Goal: Communication & Community: Answer question/provide support

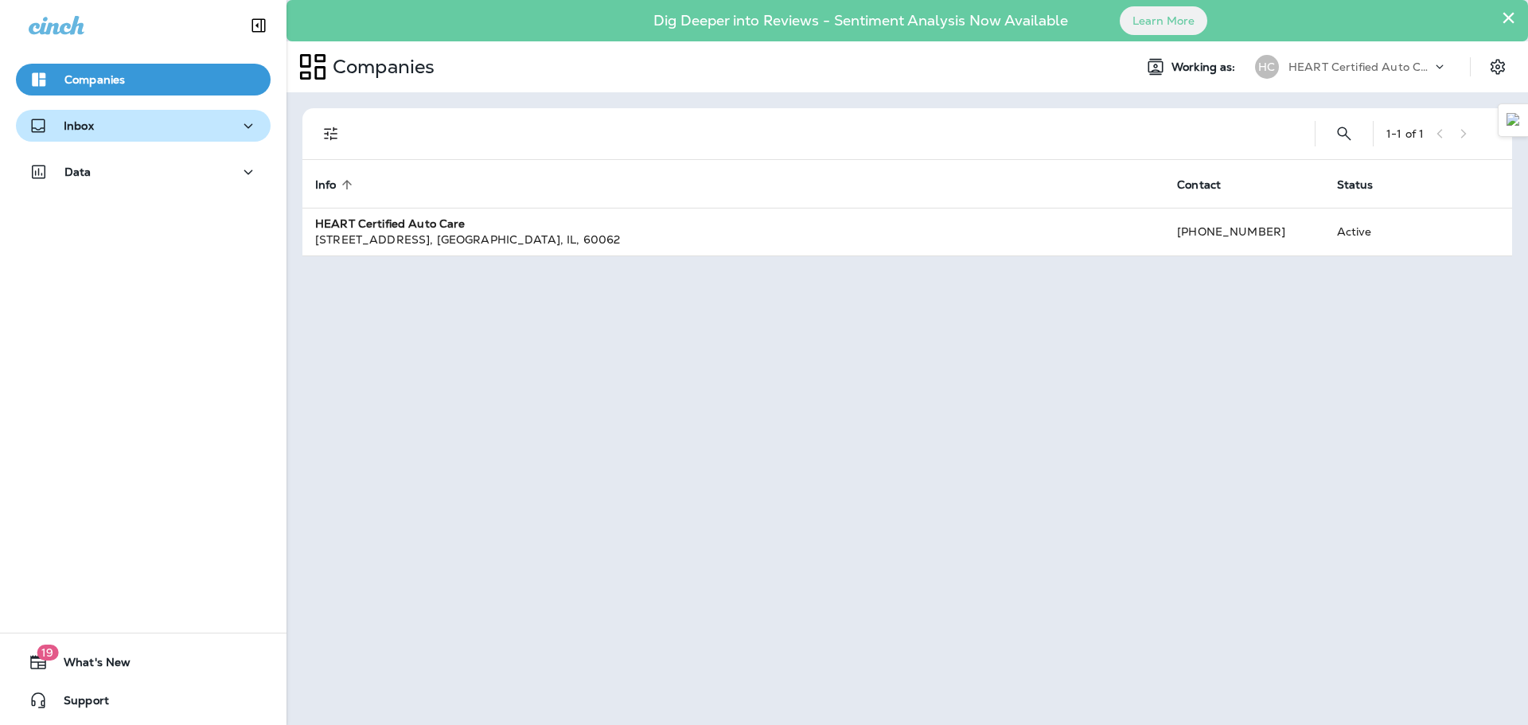
click at [128, 117] on div "Inbox" at bounding box center [143, 126] width 229 height 20
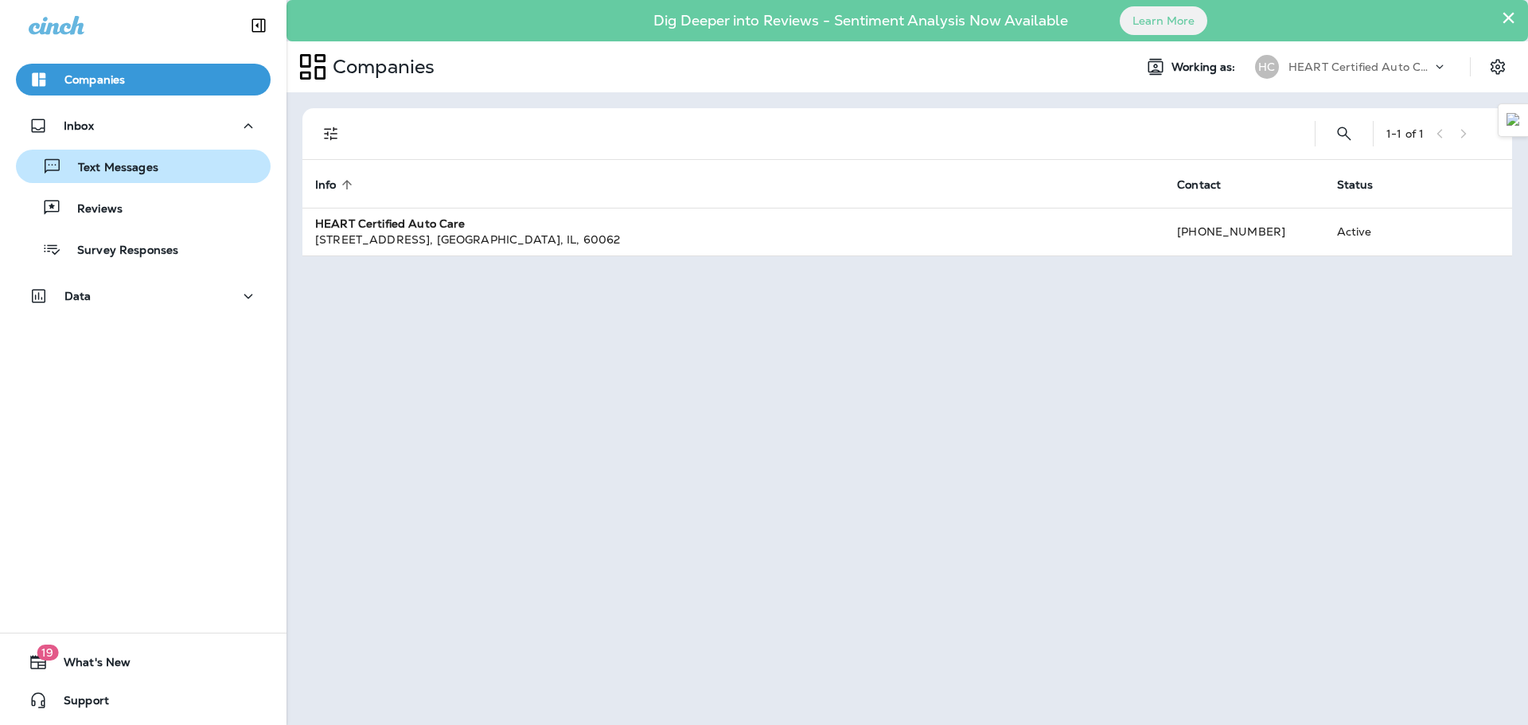
click at [192, 178] on button "Text Messages" at bounding box center [143, 166] width 255 height 33
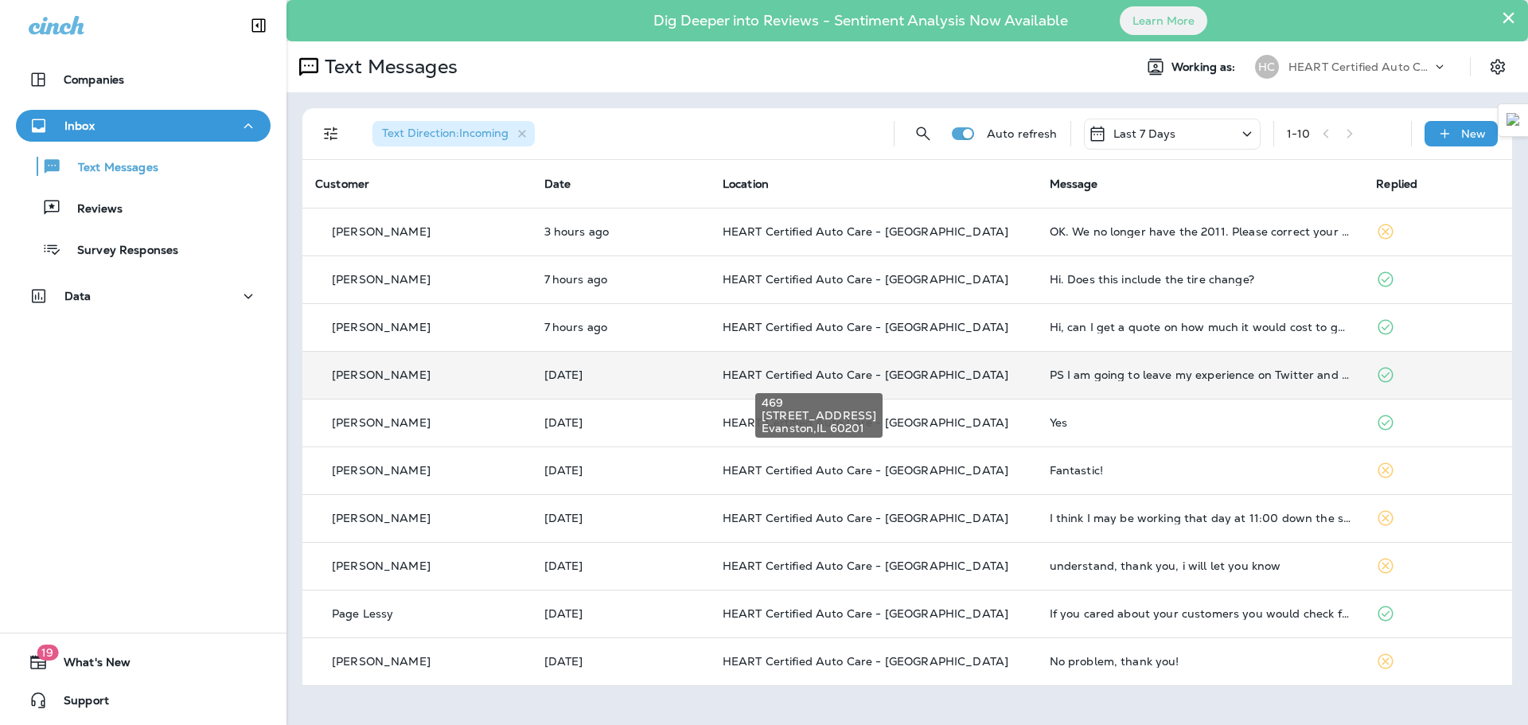
click at [899, 371] on span "HEART Certified Auto Care - [GEOGRAPHIC_DATA]" at bounding box center [866, 375] width 286 height 14
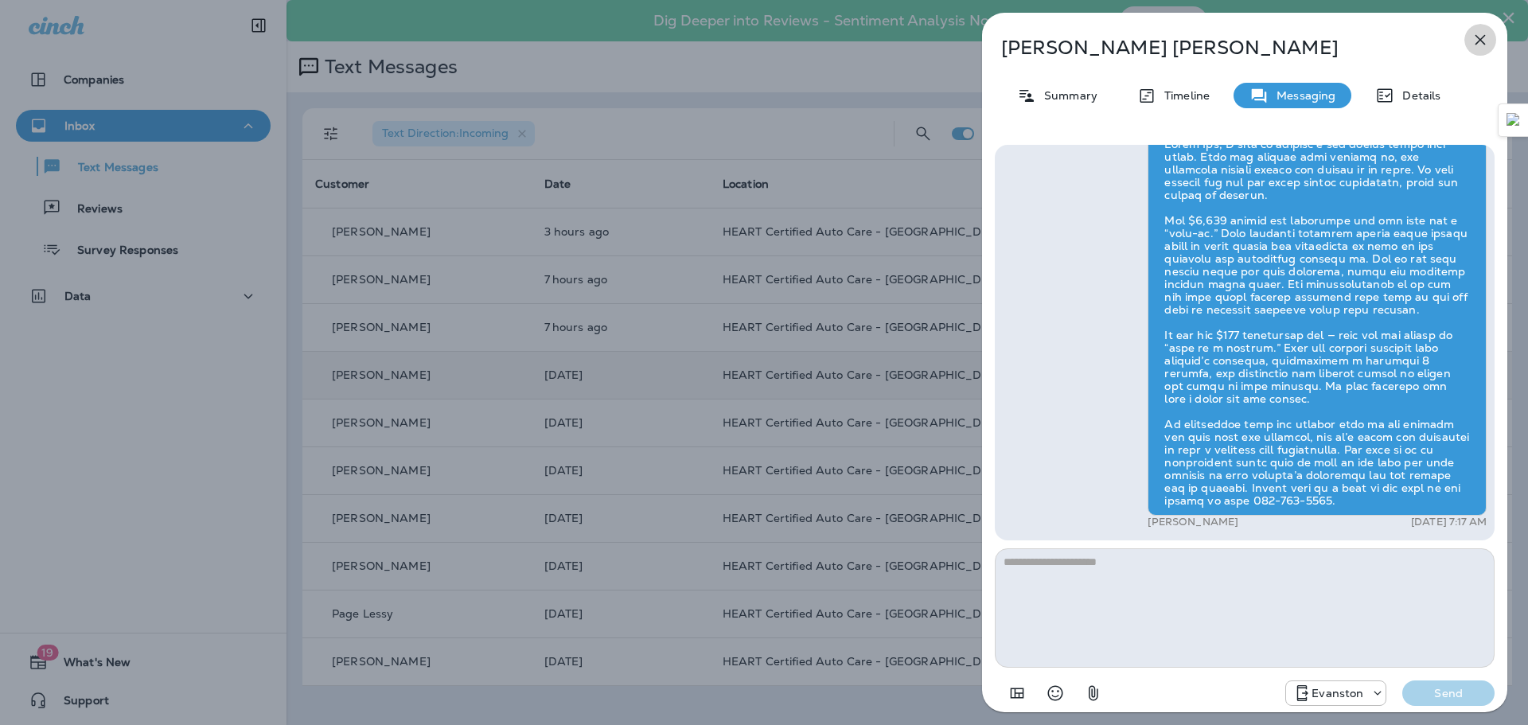
click at [1483, 34] on icon "button" at bounding box center [1480, 39] width 19 height 19
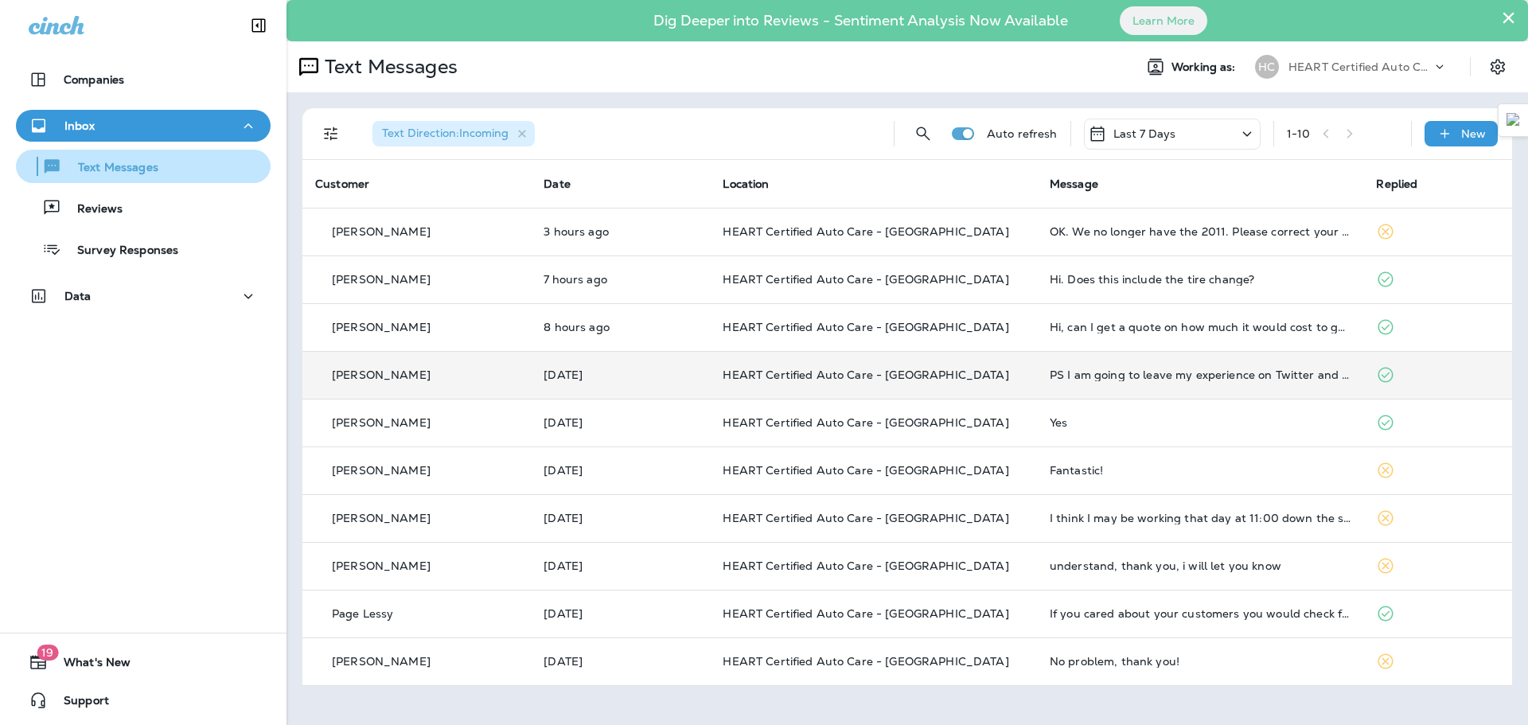
click at [146, 176] on div "Text Messages" at bounding box center [90, 166] width 136 height 24
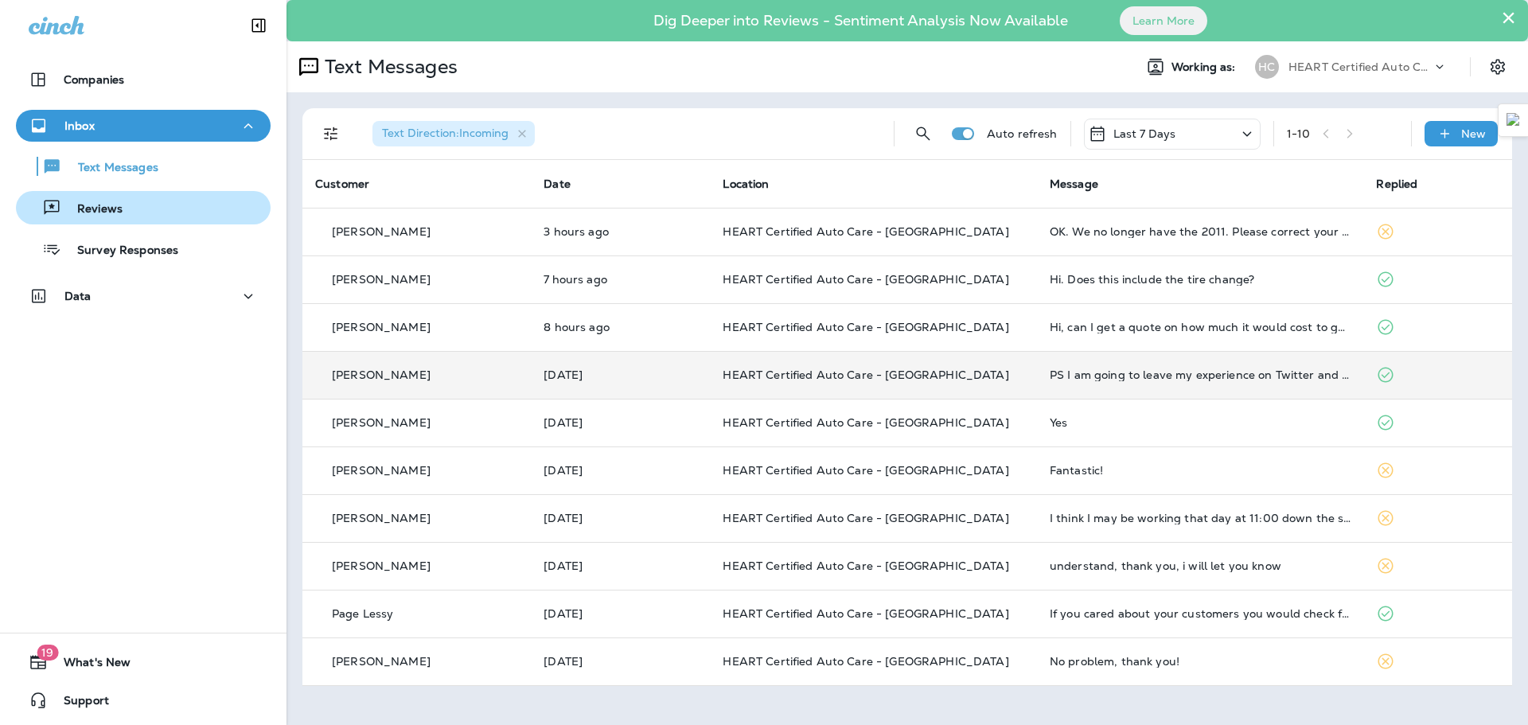
click at [125, 207] on div "Reviews" at bounding box center [143, 208] width 242 height 24
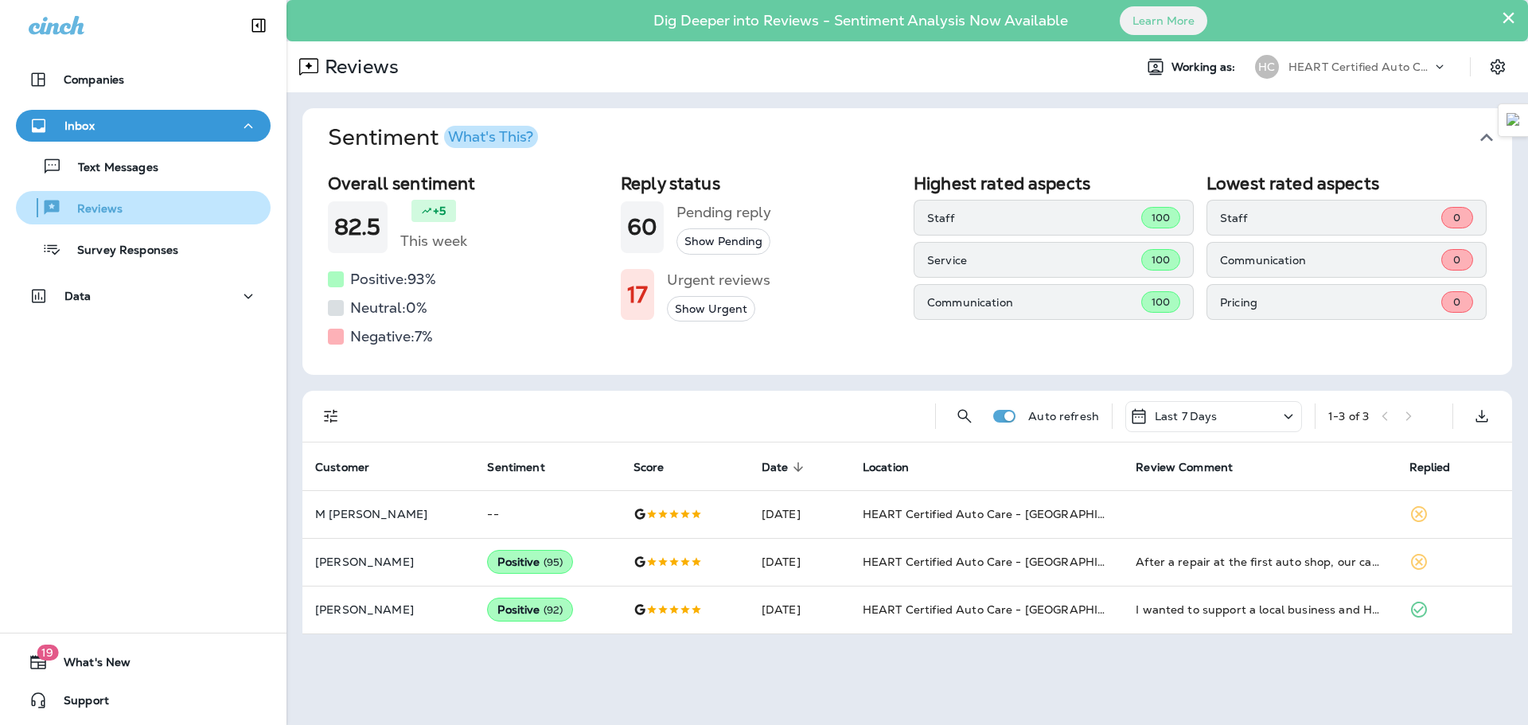
click at [109, 206] on p "Reviews" at bounding box center [91, 209] width 61 height 15
click at [239, 135] on button "Inbox" at bounding box center [143, 126] width 255 height 32
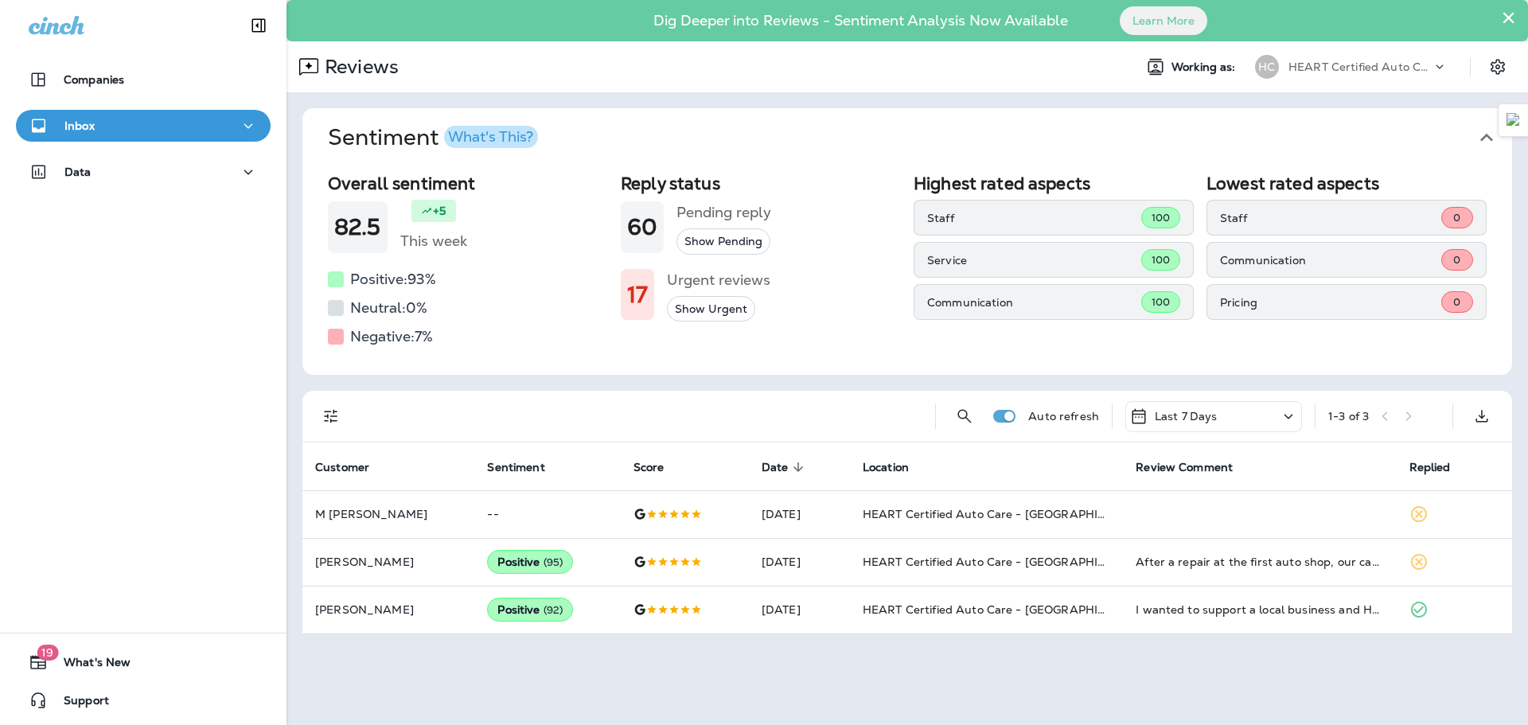
click at [229, 117] on div "Inbox" at bounding box center [143, 126] width 229 height 20
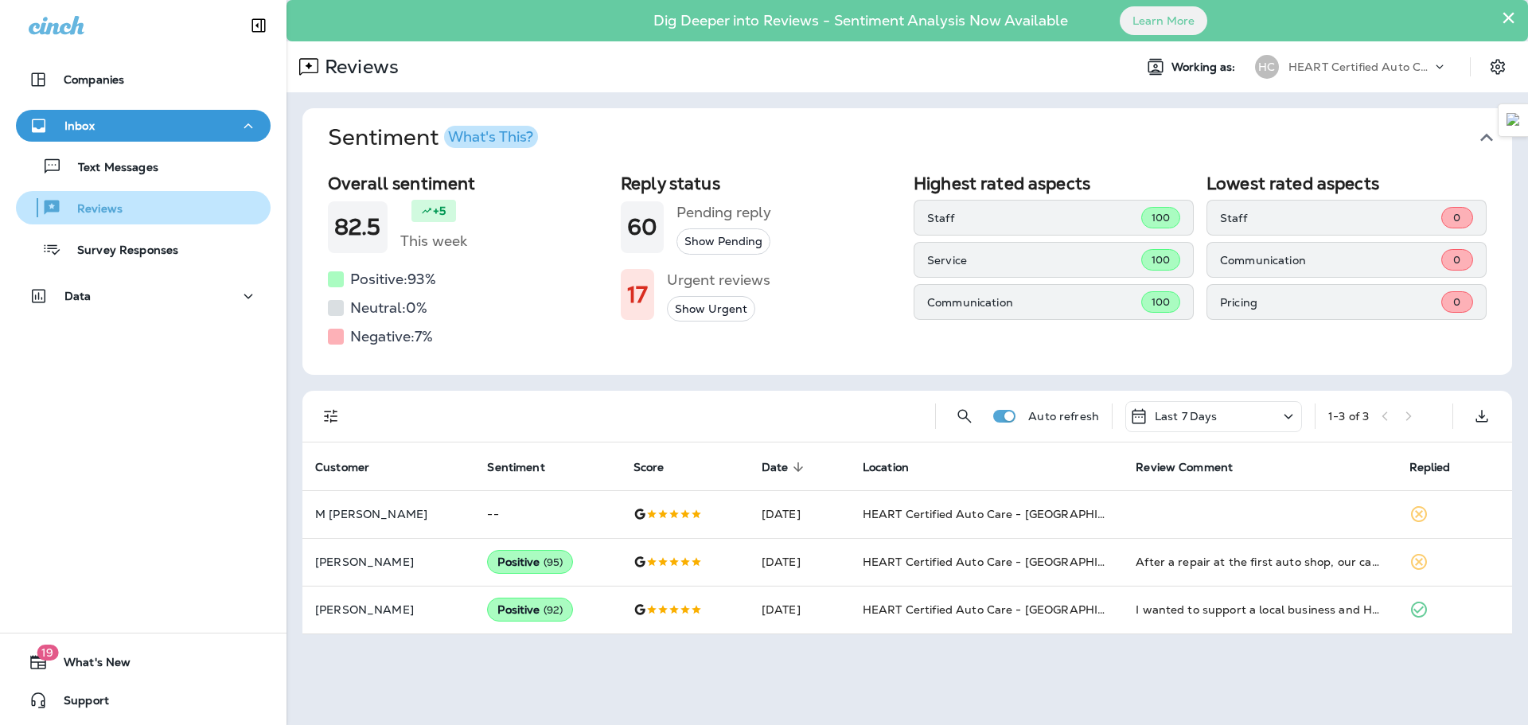
click at [148, 210] on div "Reviews" at bounding box center [143, 208] width 242 height 24
click at [1509, 18] on button "×" at bounding box center [1508, 17] width 15 height 25
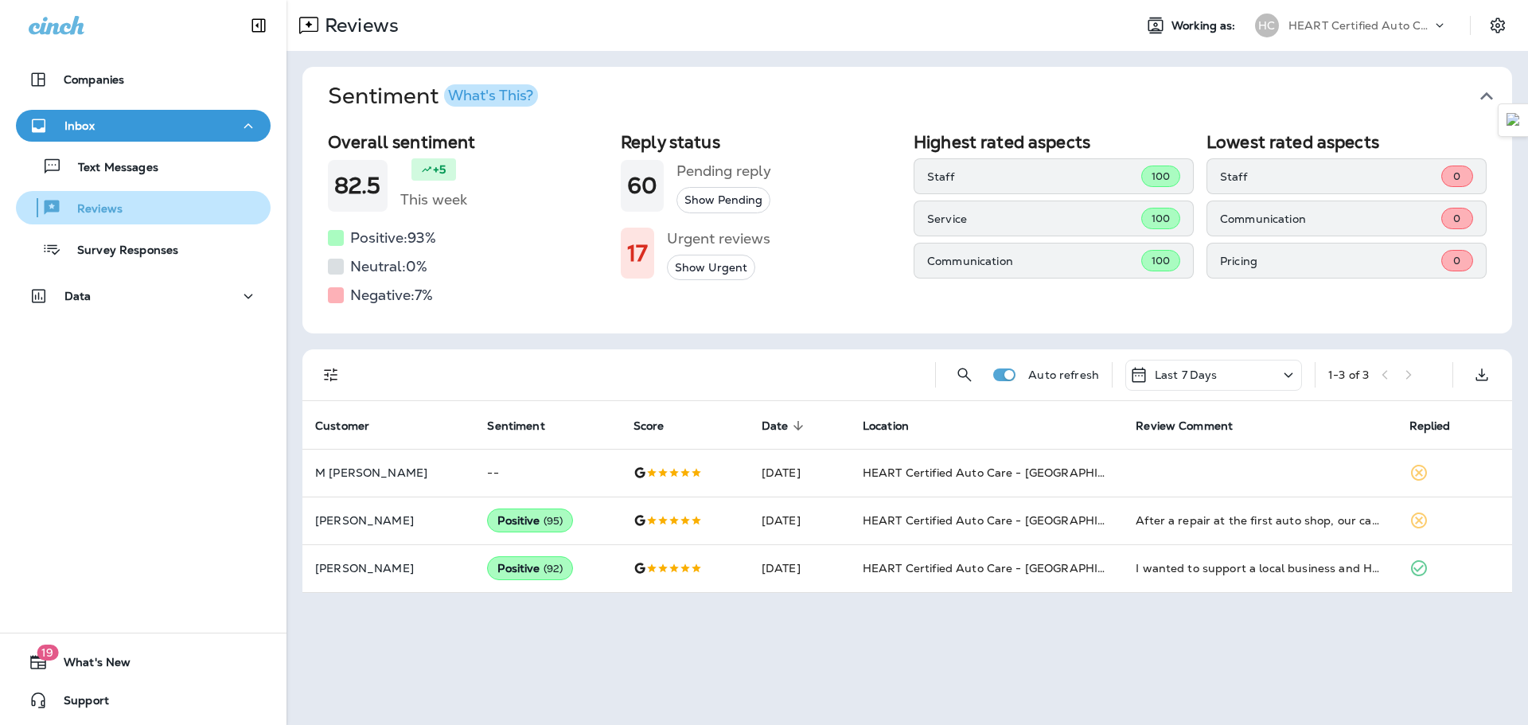
click at [88, 202] on p "Reviews" at bounding box center [91, 209] width 61 height 15
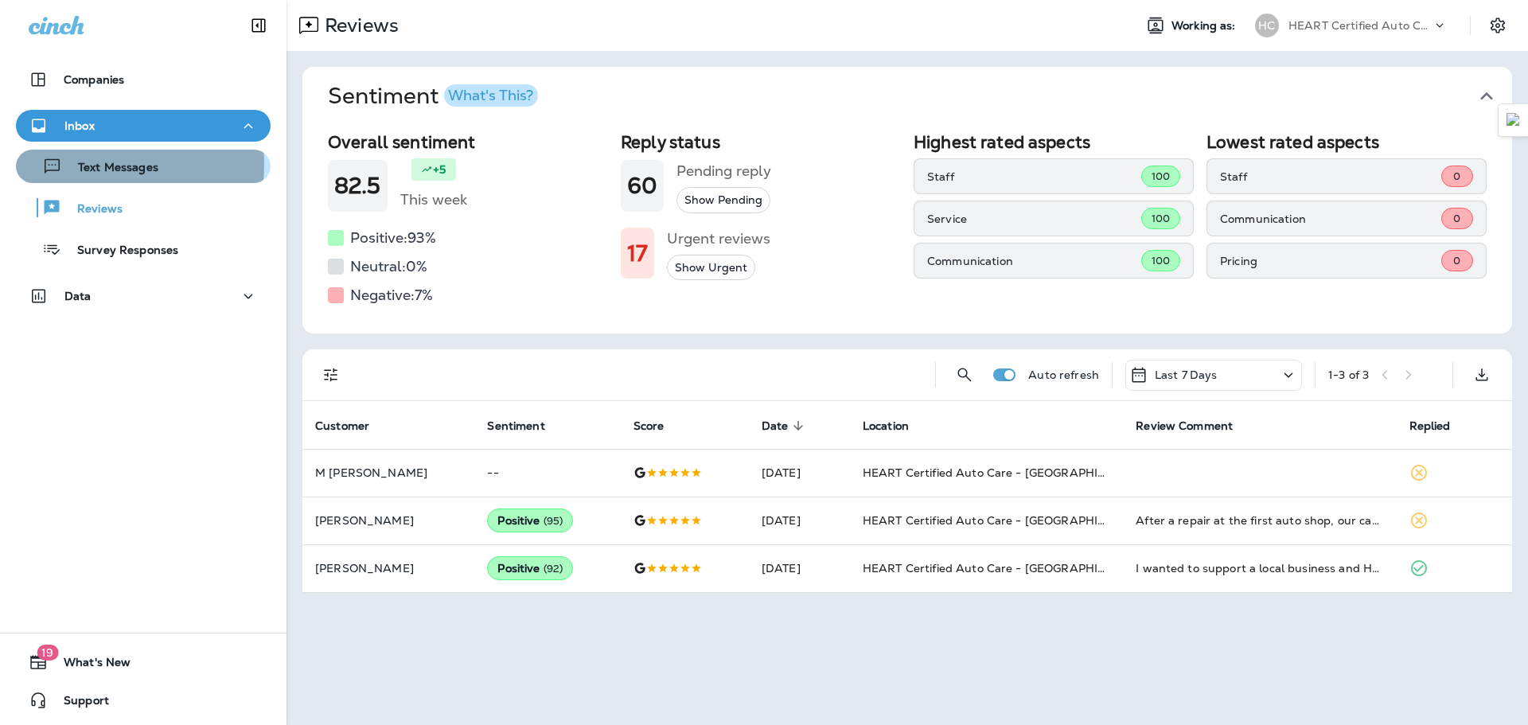
click at [92, 164] on p "Text Messages" at bounding box center [110, 168] width 96 height 15
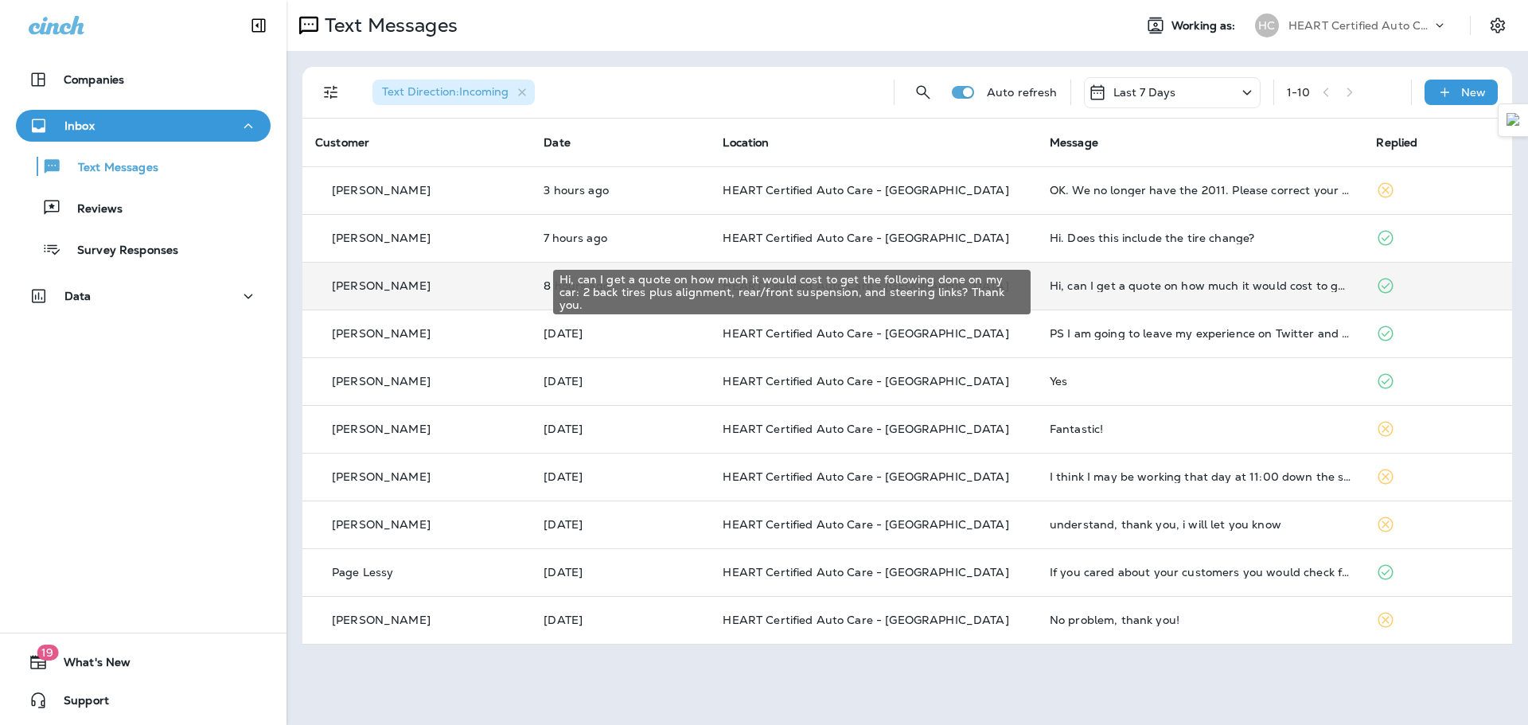
click at [1106, 286] on div "Hi, can I get a quote on how much it would cost to get the following done on my…" at bounding box center [1201, 285] width 302 height 13
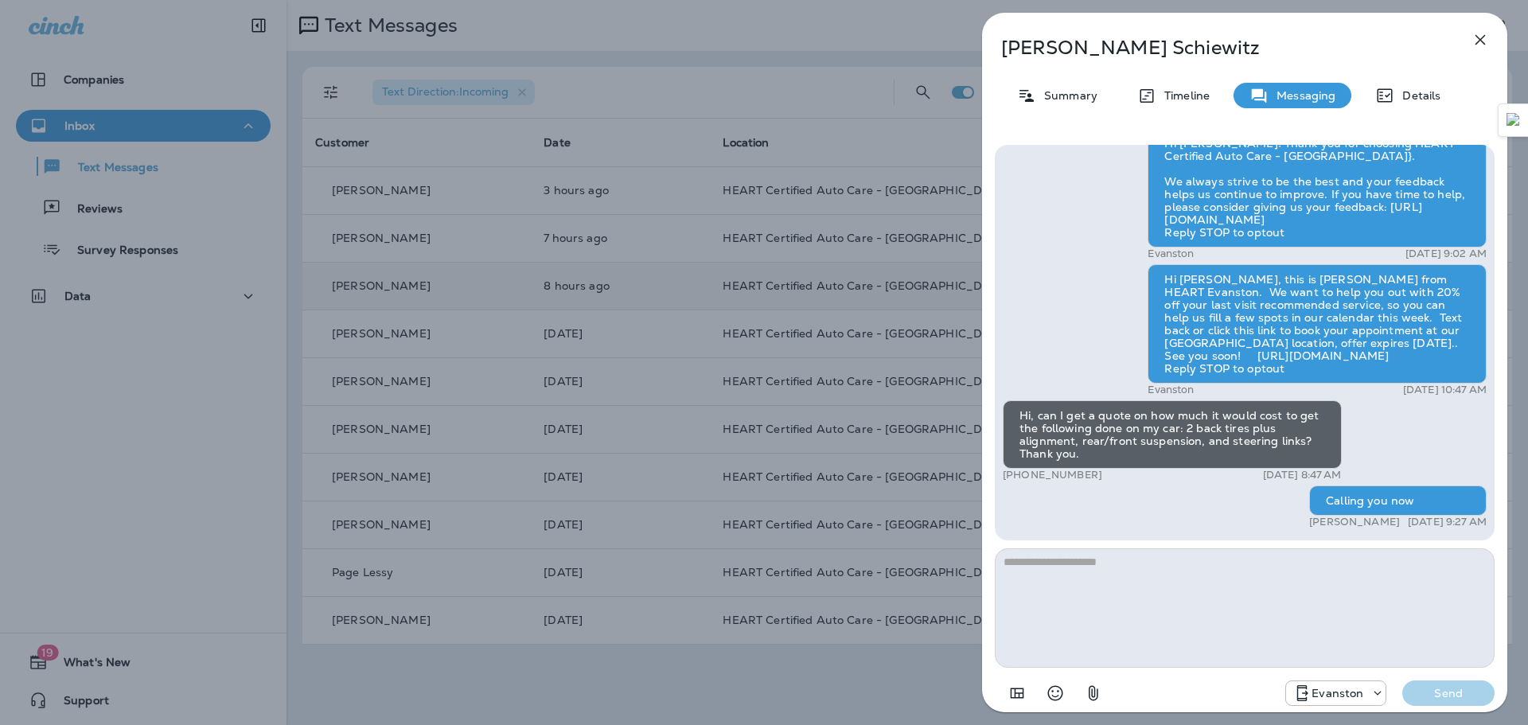
click at [1481, 44] on icon "button" at bounding box center [1480, 39] width 19 height 19
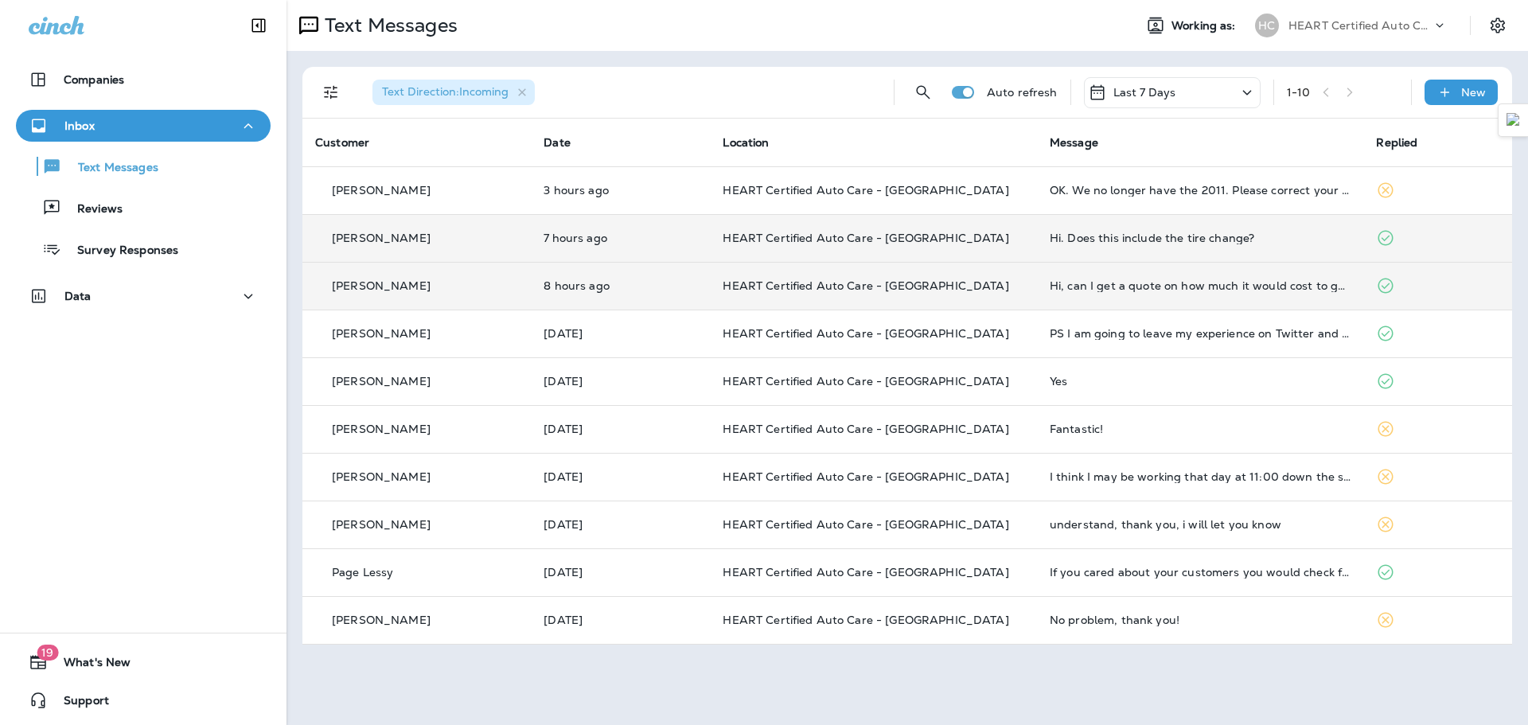
click at [1158, 238] on div "Hi. Does this include the tire change?" at bounding box center [1201, 238] width 302 height 13
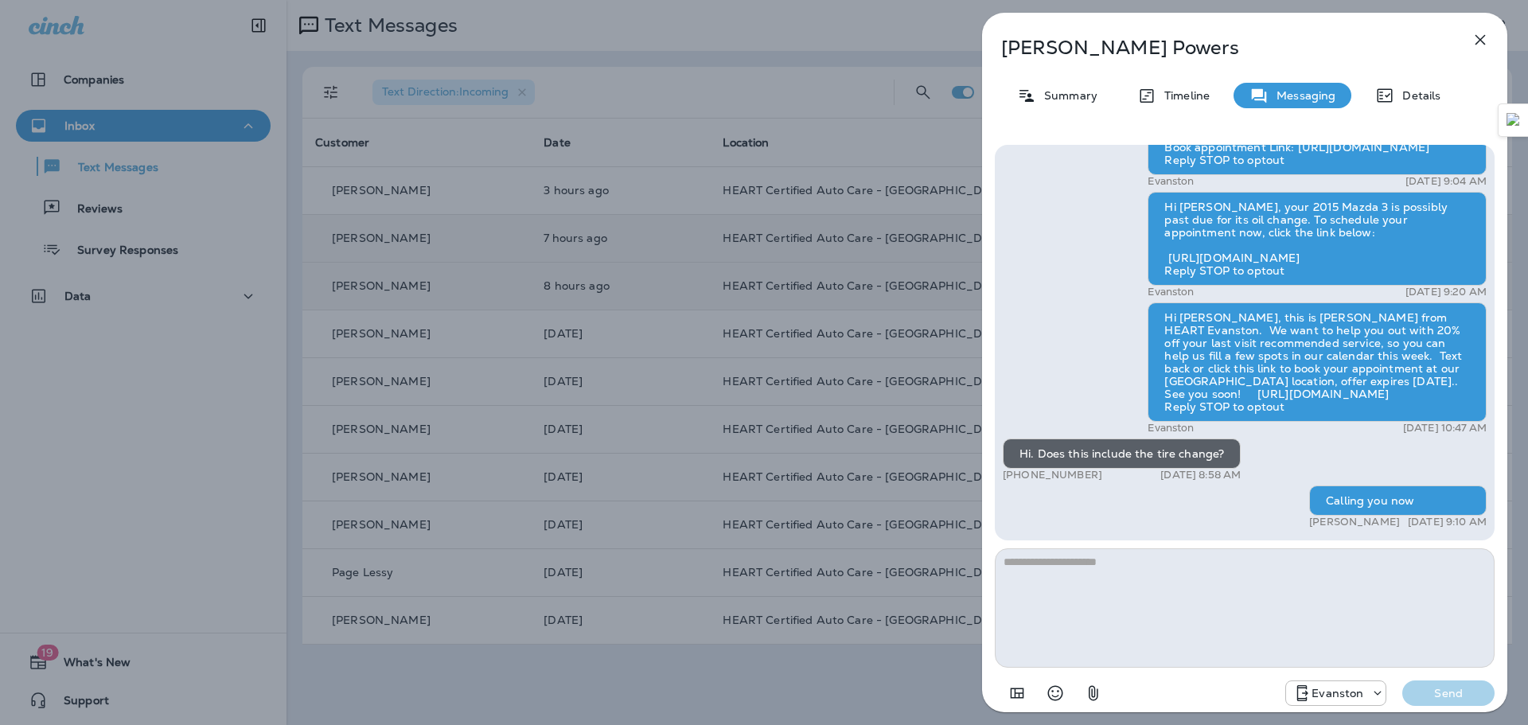
click at [1482, 45] on icon "button" at bounding box center [1480, 39] width 19 height 19
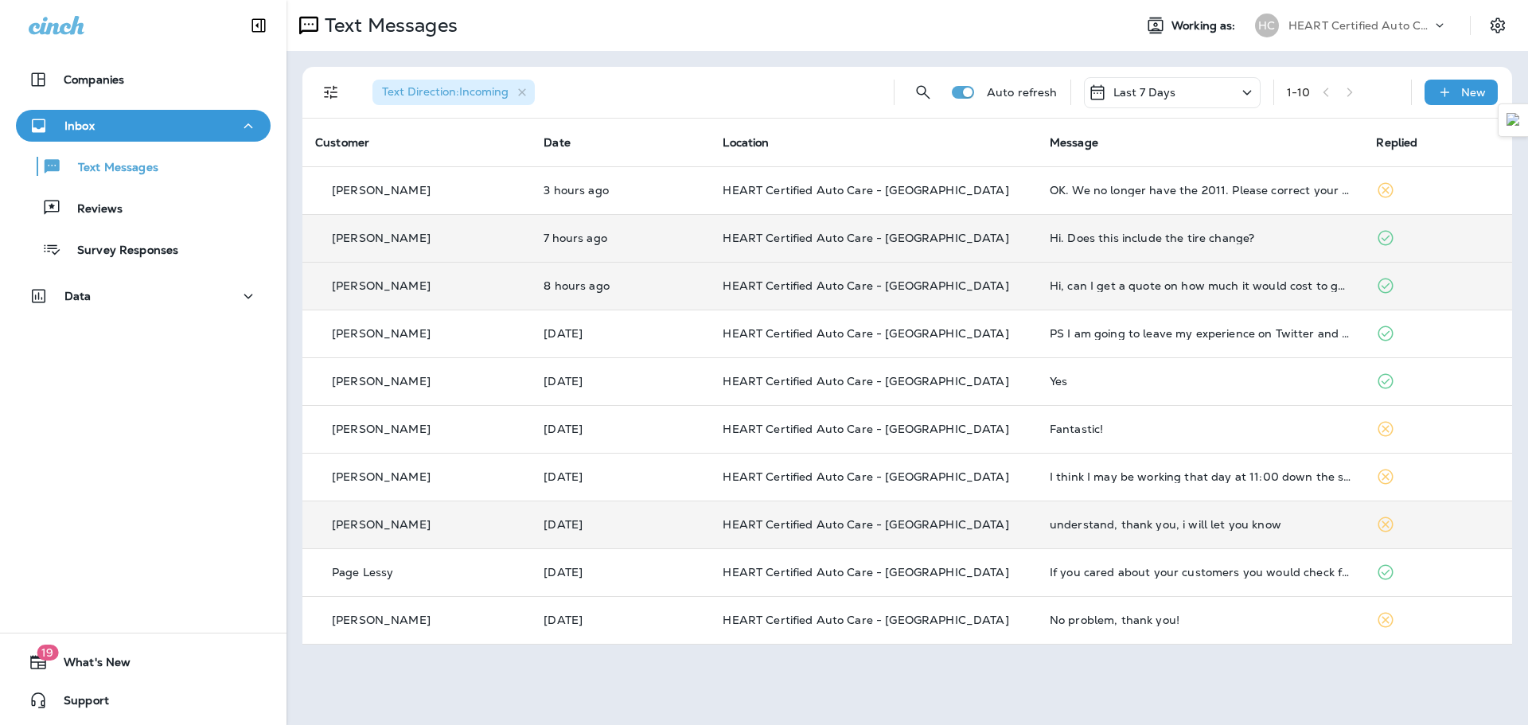
click at [1072, 527] on div "understand, thank you, i will let you know" at bounding box center [1201, 524] width 302 height 13
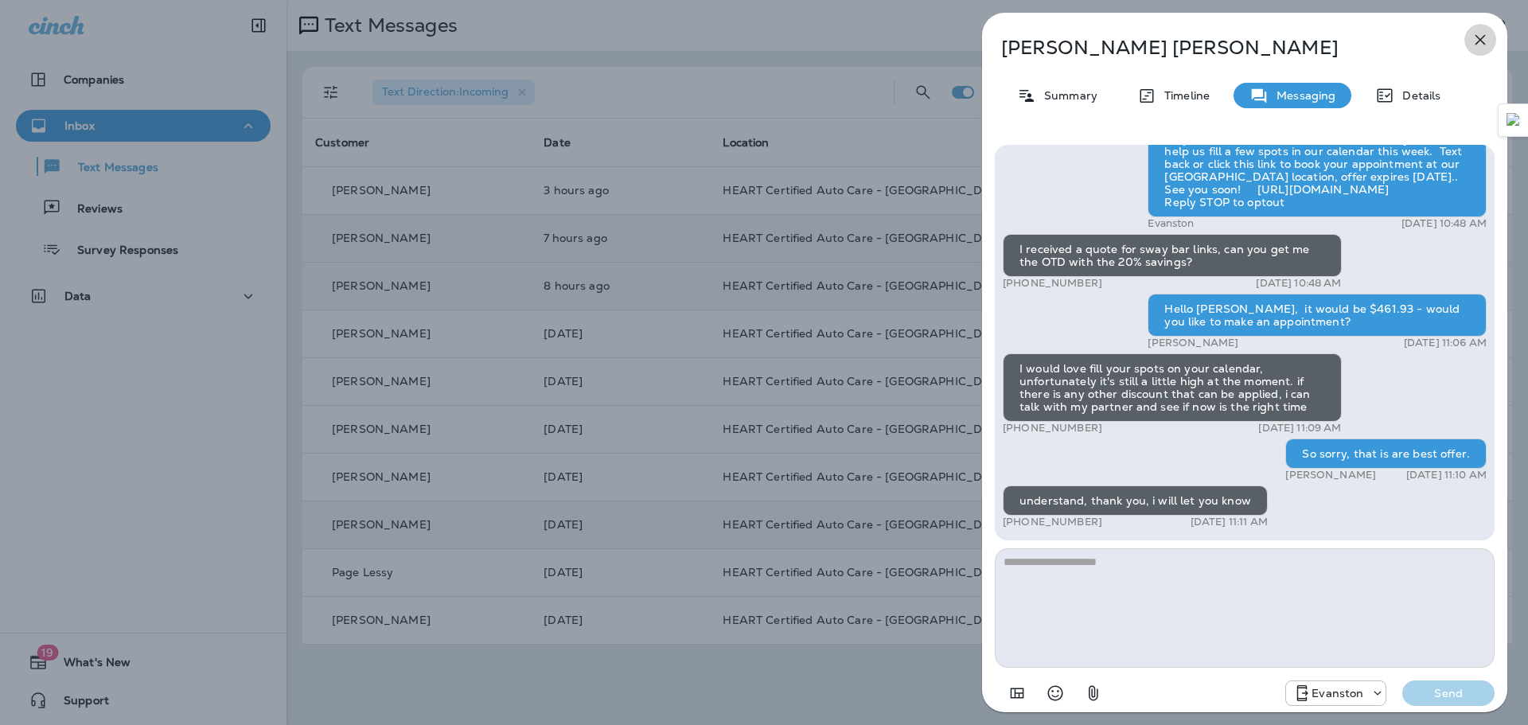
click at [1484, 33] on icon "button" at bounding box center [1480, 39] width 19 height 19
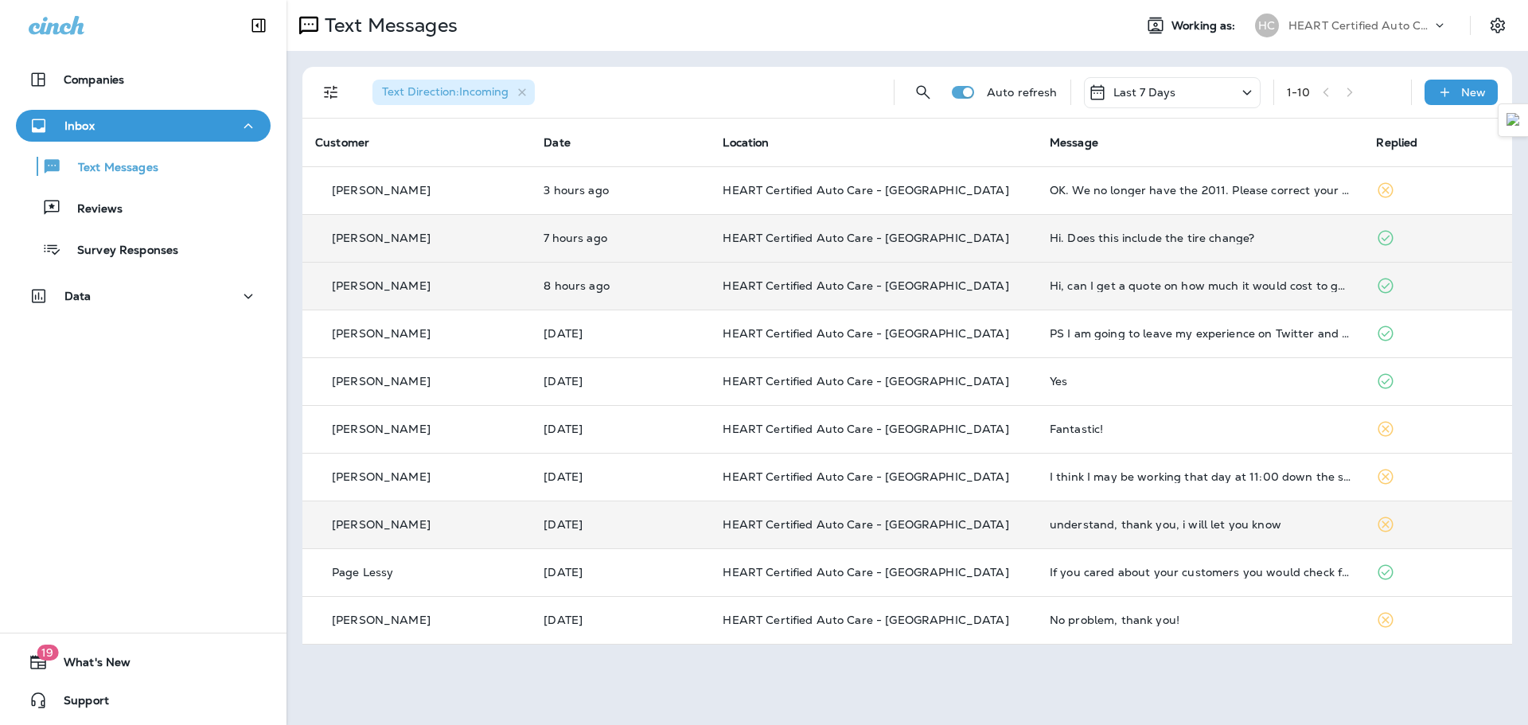
click at [1067, 239] on div "Hi. Does this include the tire change?" at bounding box center [1201, 238] width 302 height 13
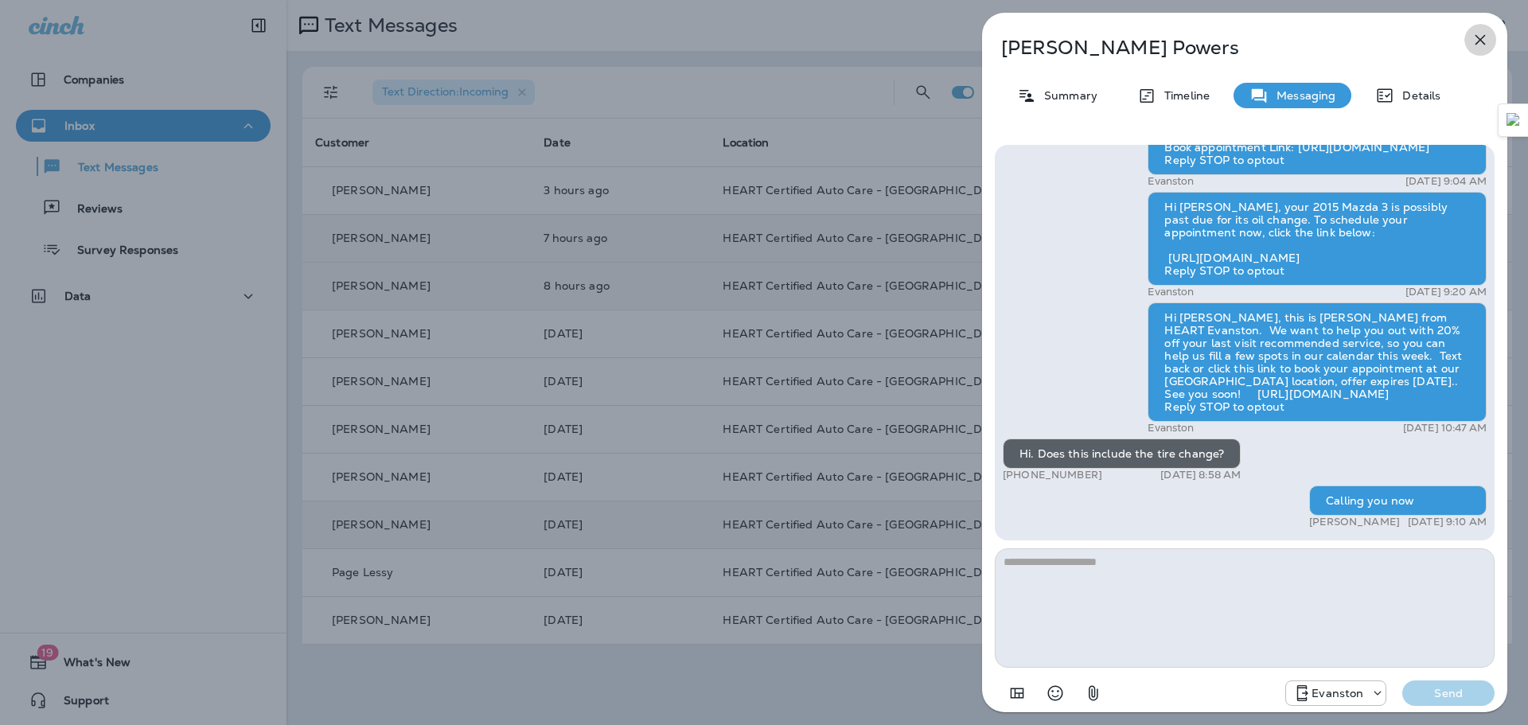
click at [1477, 45] on icon "button" at bounding box center [1481, 40] width 10 height 10
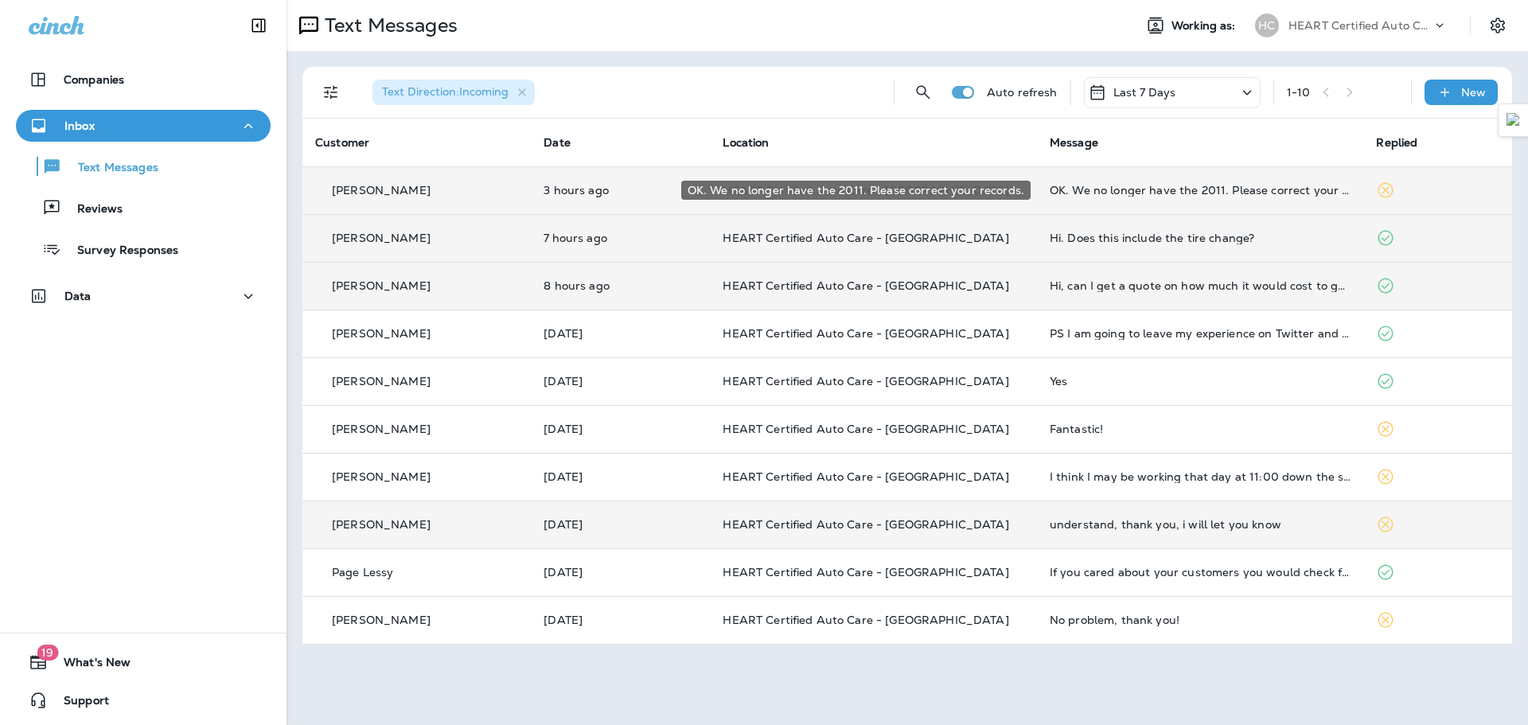
click at [1145, 193] on div "OK. We no longer have the 2011. Please correct your records." at bounding box center [1201, 190] width 302 height 13
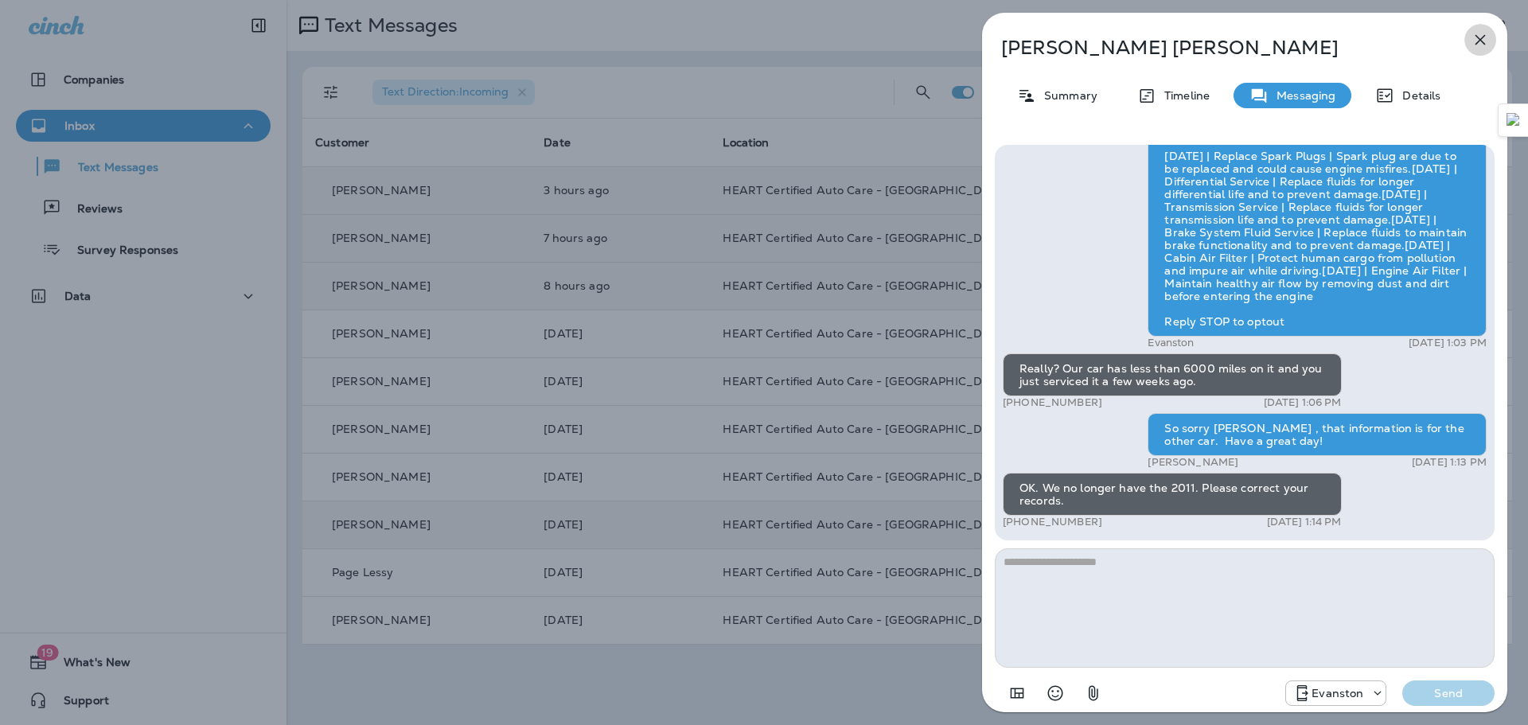
click at [1481, 45] on icon "button" at bounding box center [1480, 39] width 19 height 19
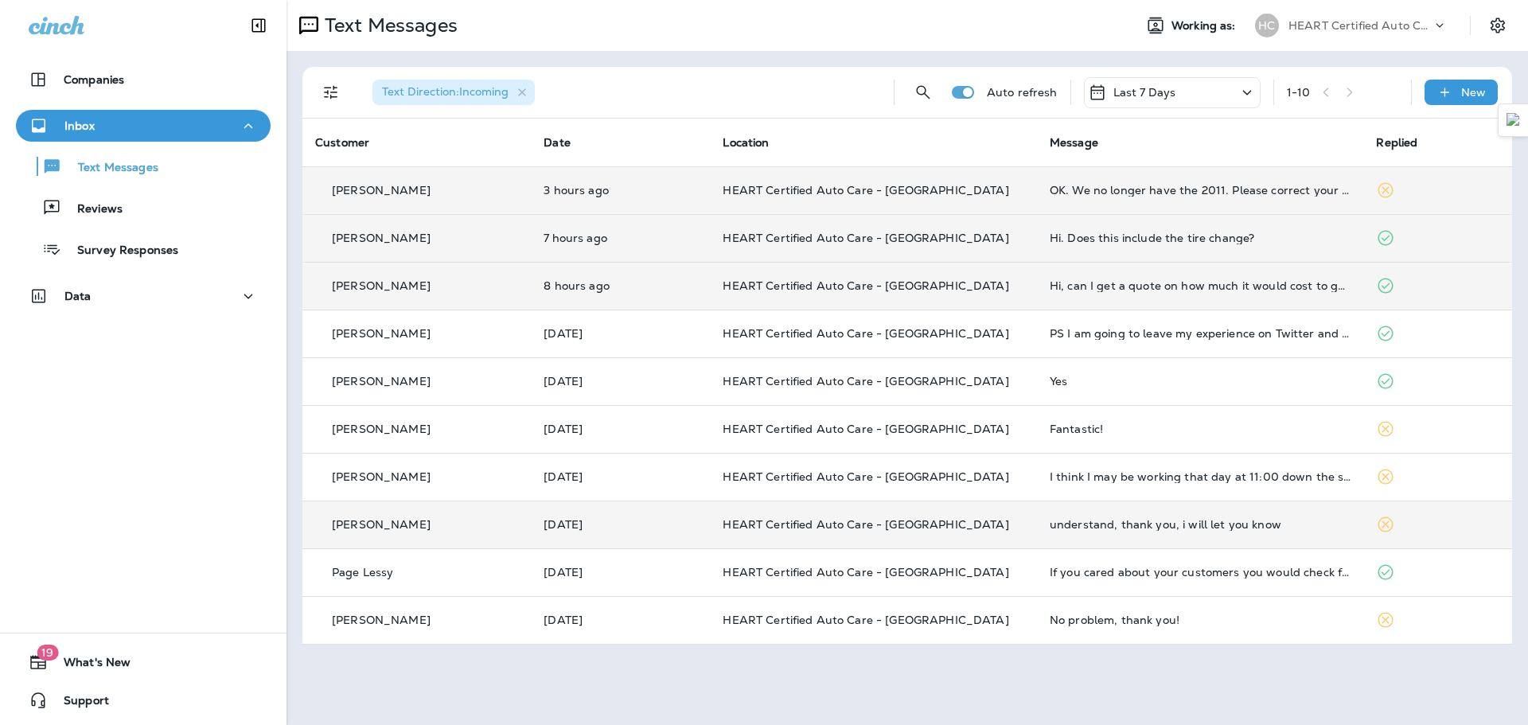
click at [1125, 232] on div "Hi. Does this include the tire change?" at bounding box center [1201, 238] width 302 height 13
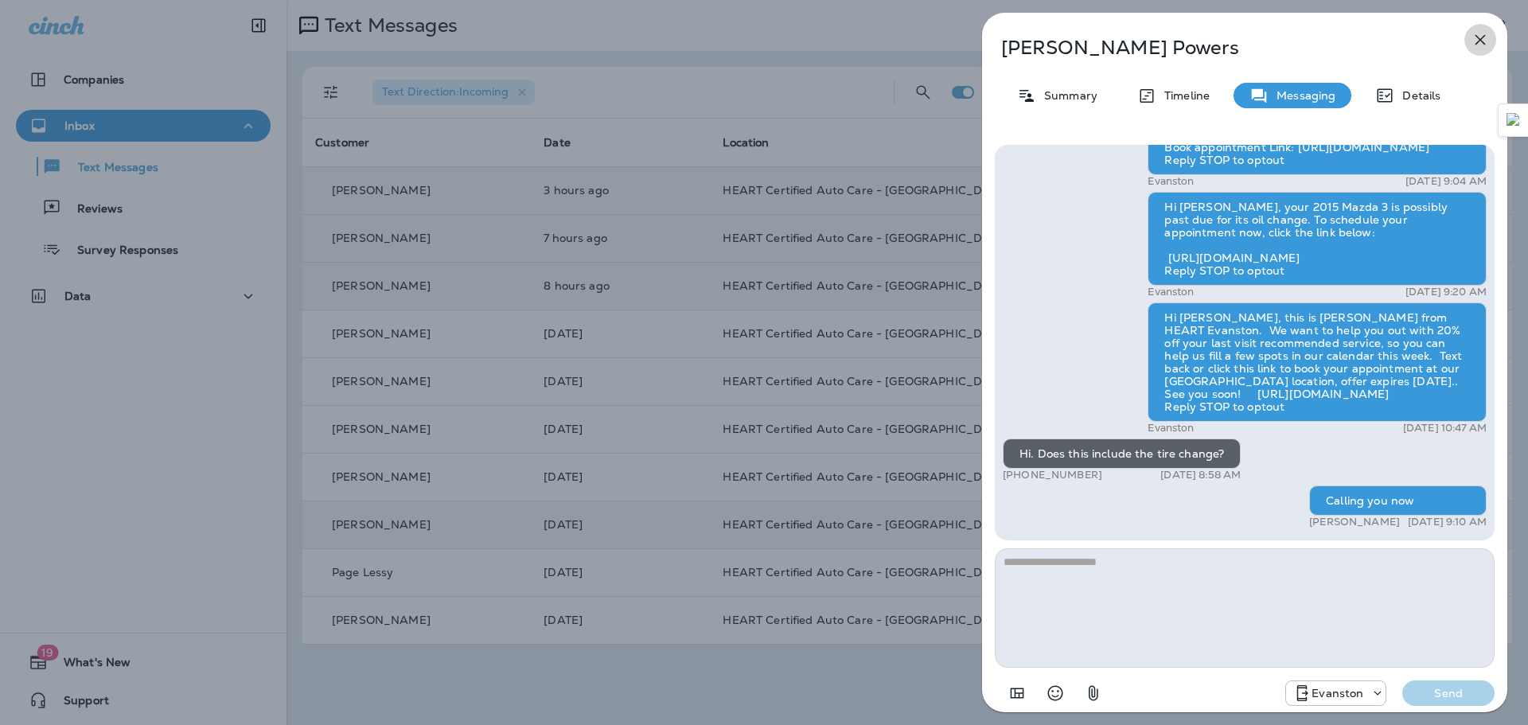
click at [1481, 33] on icon "button" at bounding box center [1480, 39] width 19 height 19
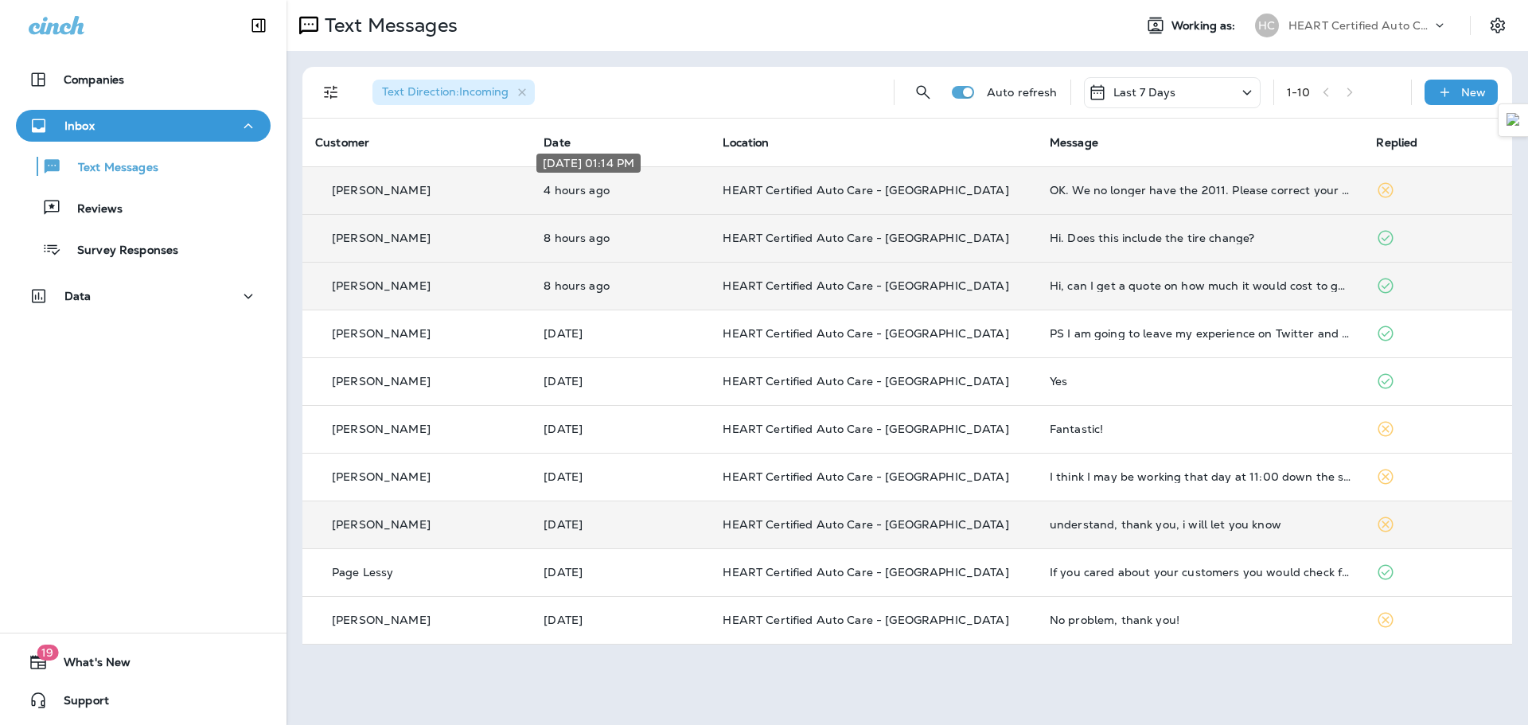
click at [659, 196] on p "4 hours ago" at bounding box center [621, 190] width 154 height 13
